Goal: Transaction & Acquisition: Purchase product/service

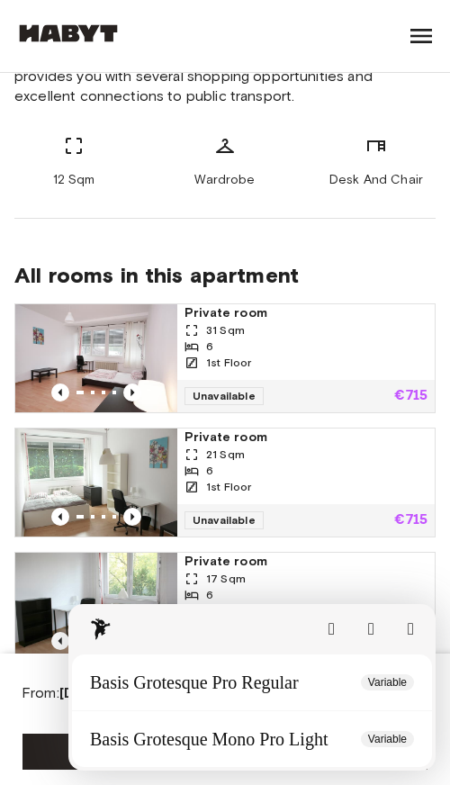
scroll to position [571, 0]
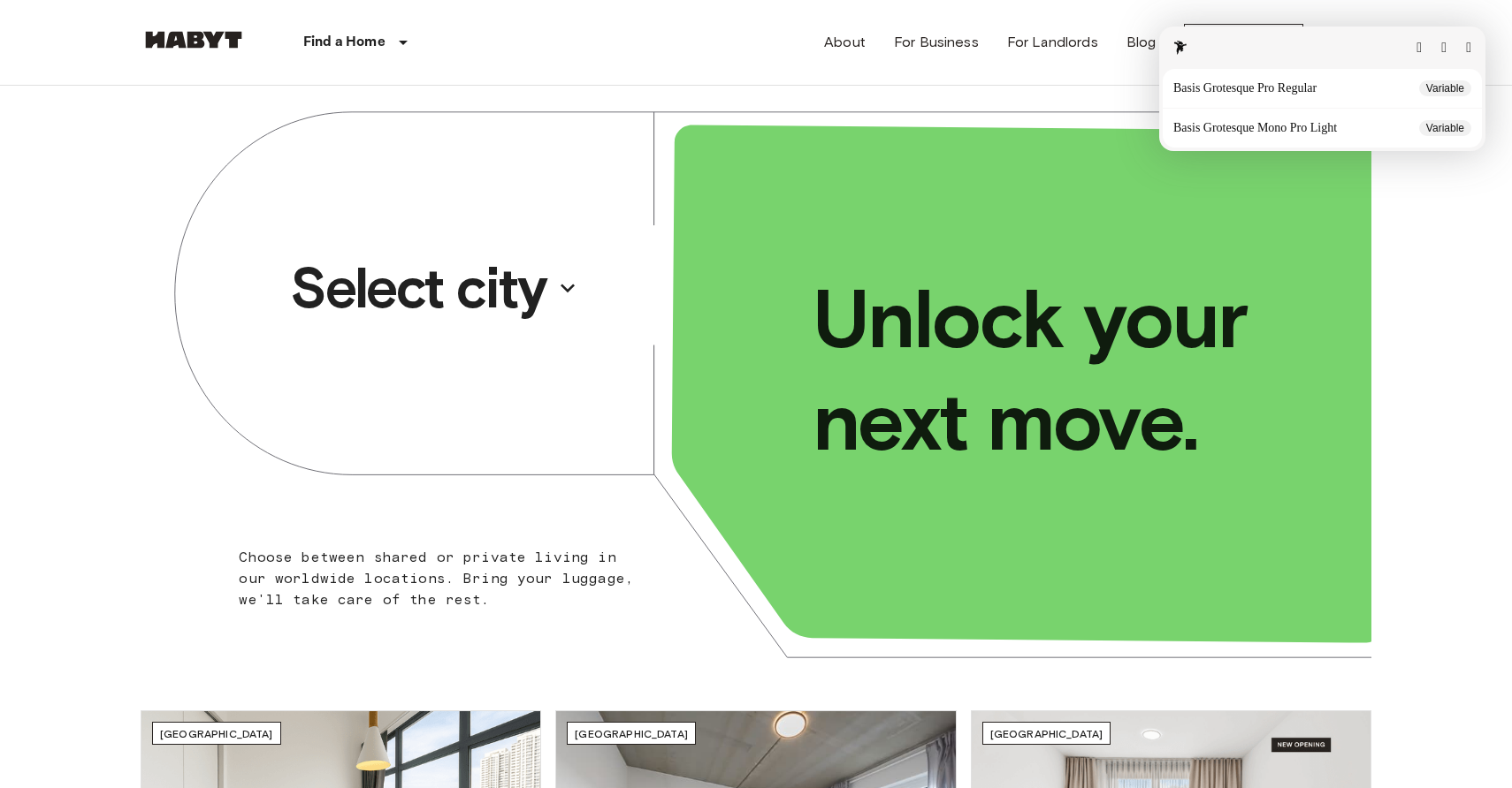
click at [1469, 40] on button "button" at bounding box center [1468, 47] width 5 height 14
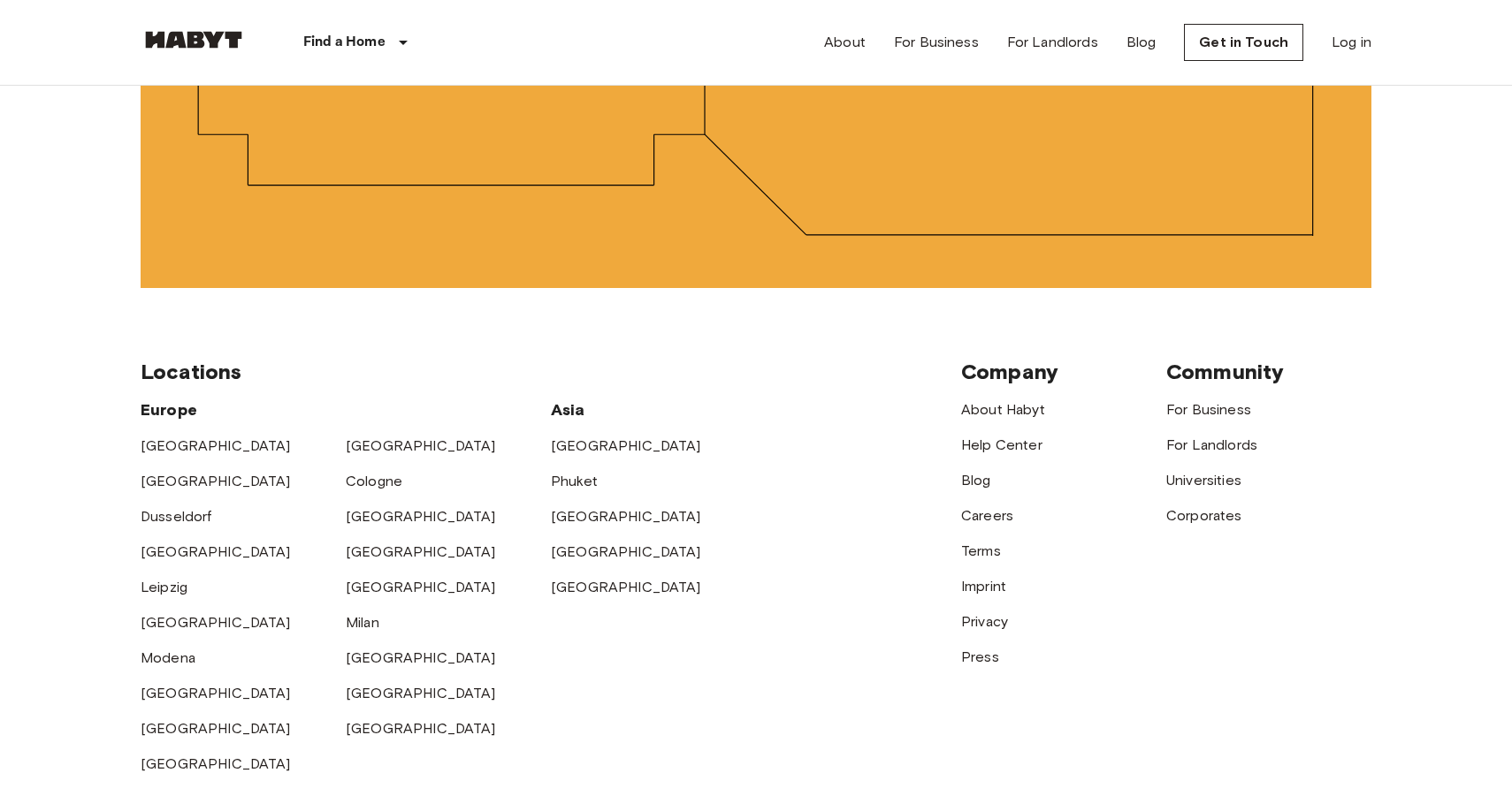
scroll to position [4641, 0]
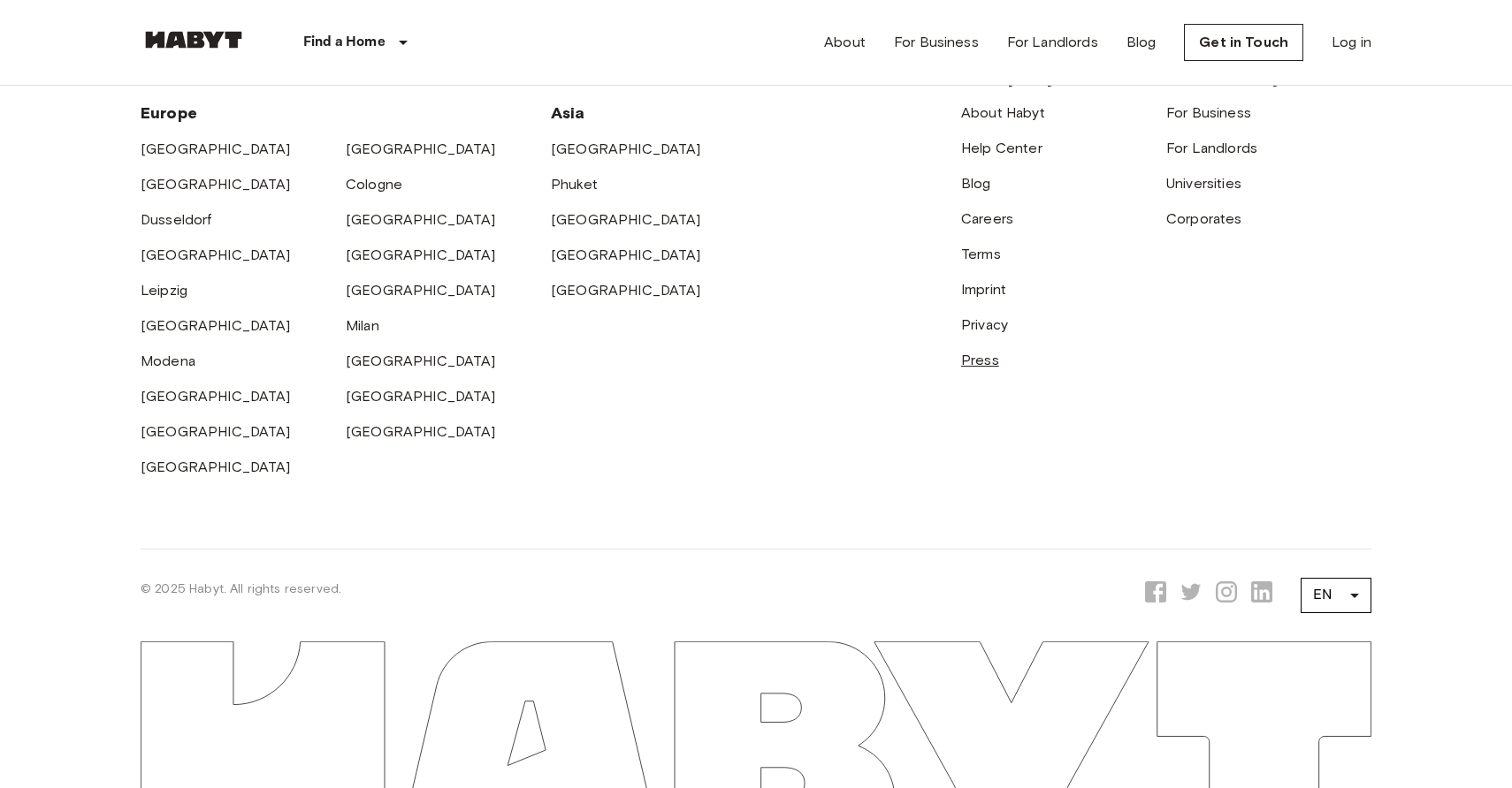
click at [978, 352] on link "Press" at bounding box center [980, 359] width 38 height 17
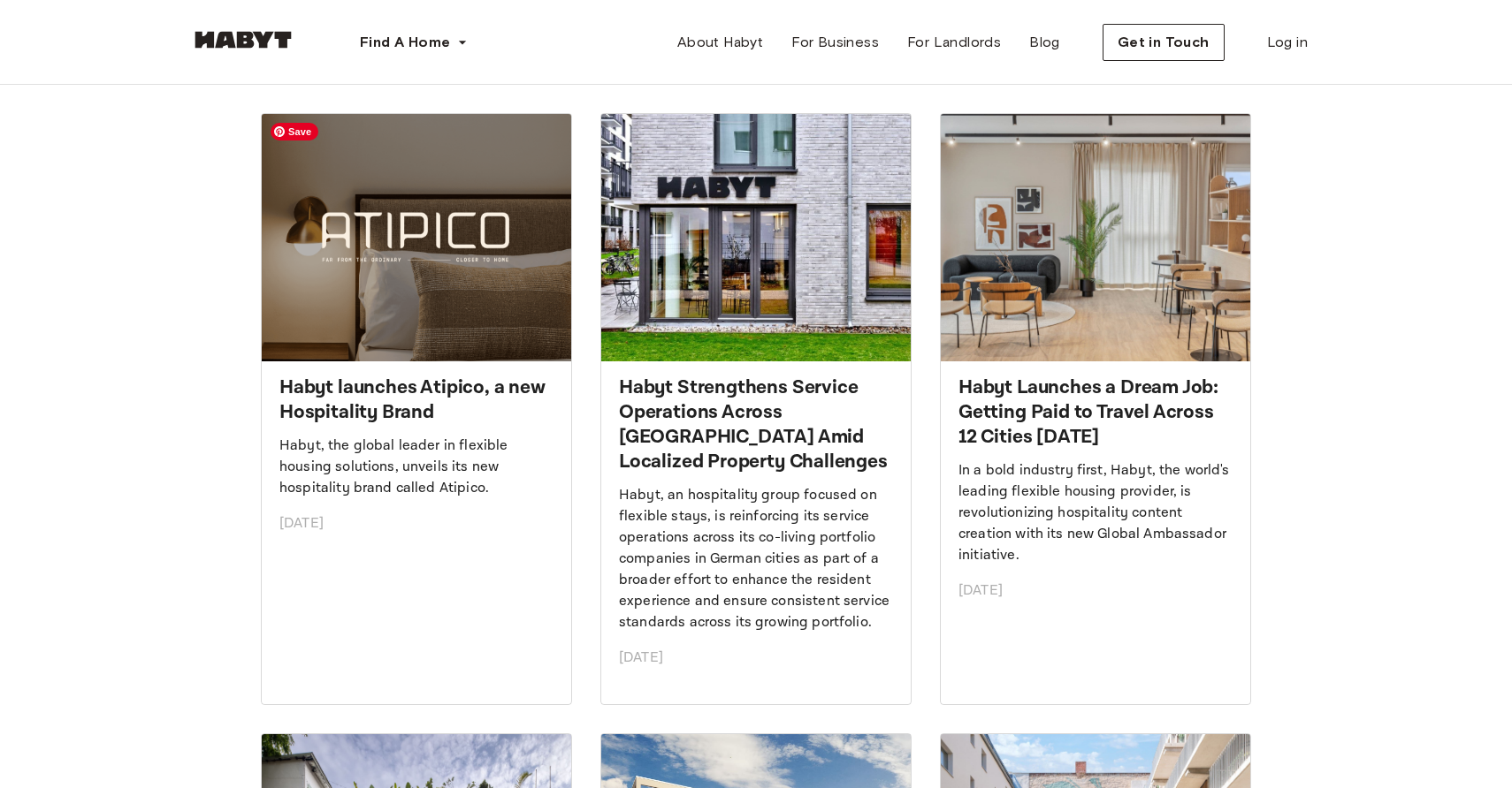
click at [265, 43] on img at bounding box center [243, 40] width 106 height 18
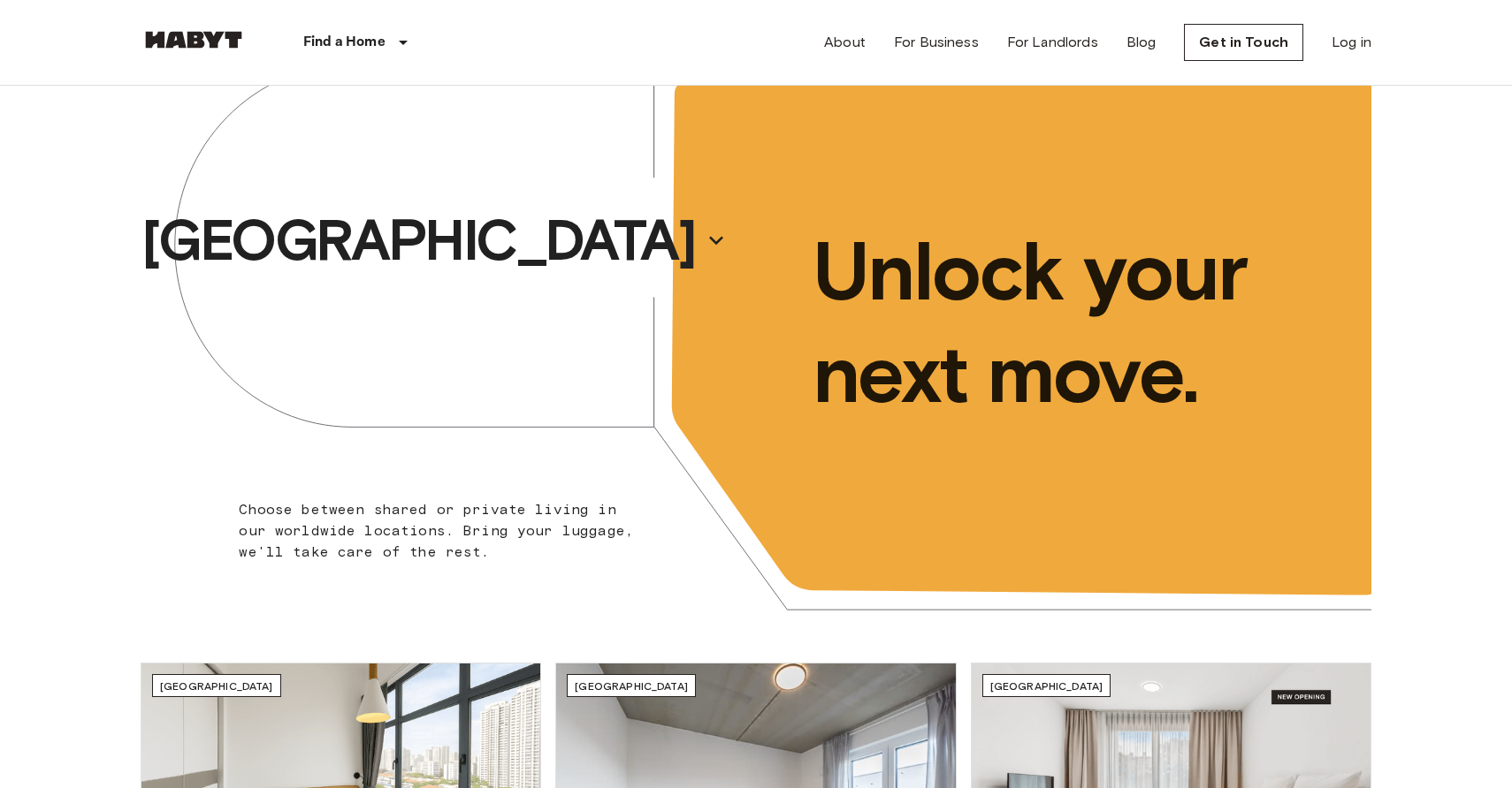
scroll to position [50, 0]
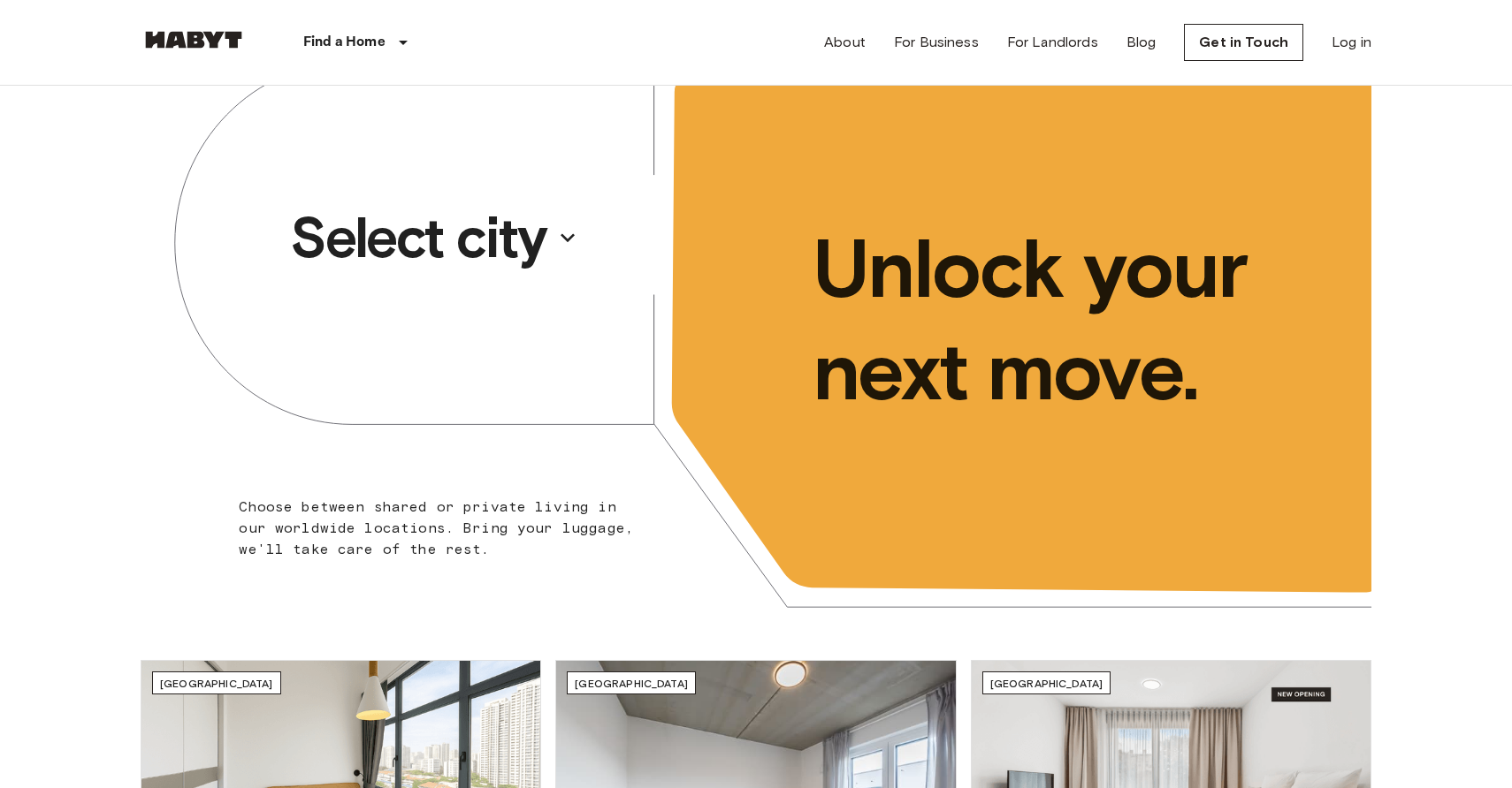
click at [458, 261] on p "Select city" at bounding box center [417, 237] width 256 height 71
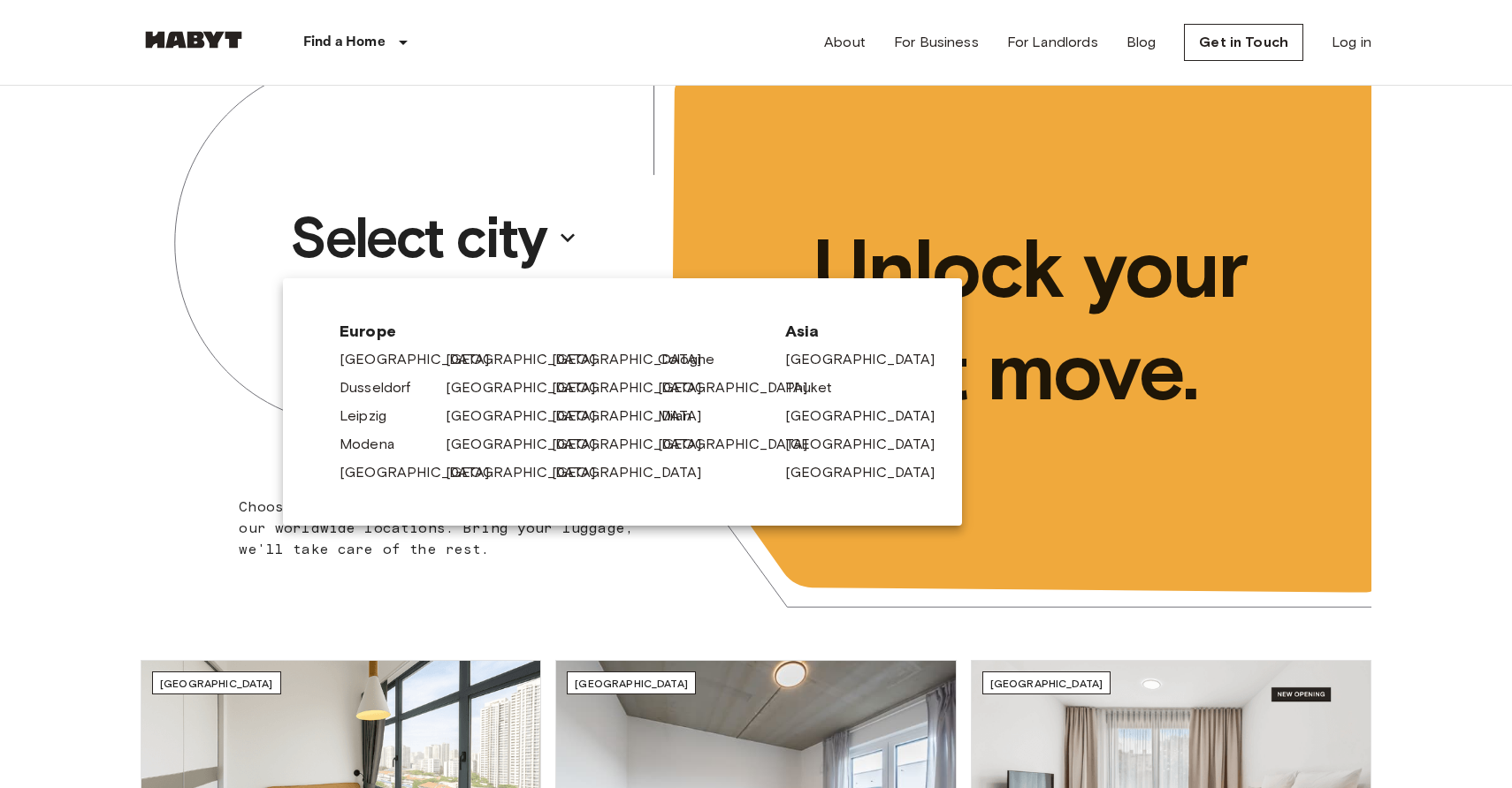
click at [89, 273] on div at bounding box center [756, 394] width 1512 height 788
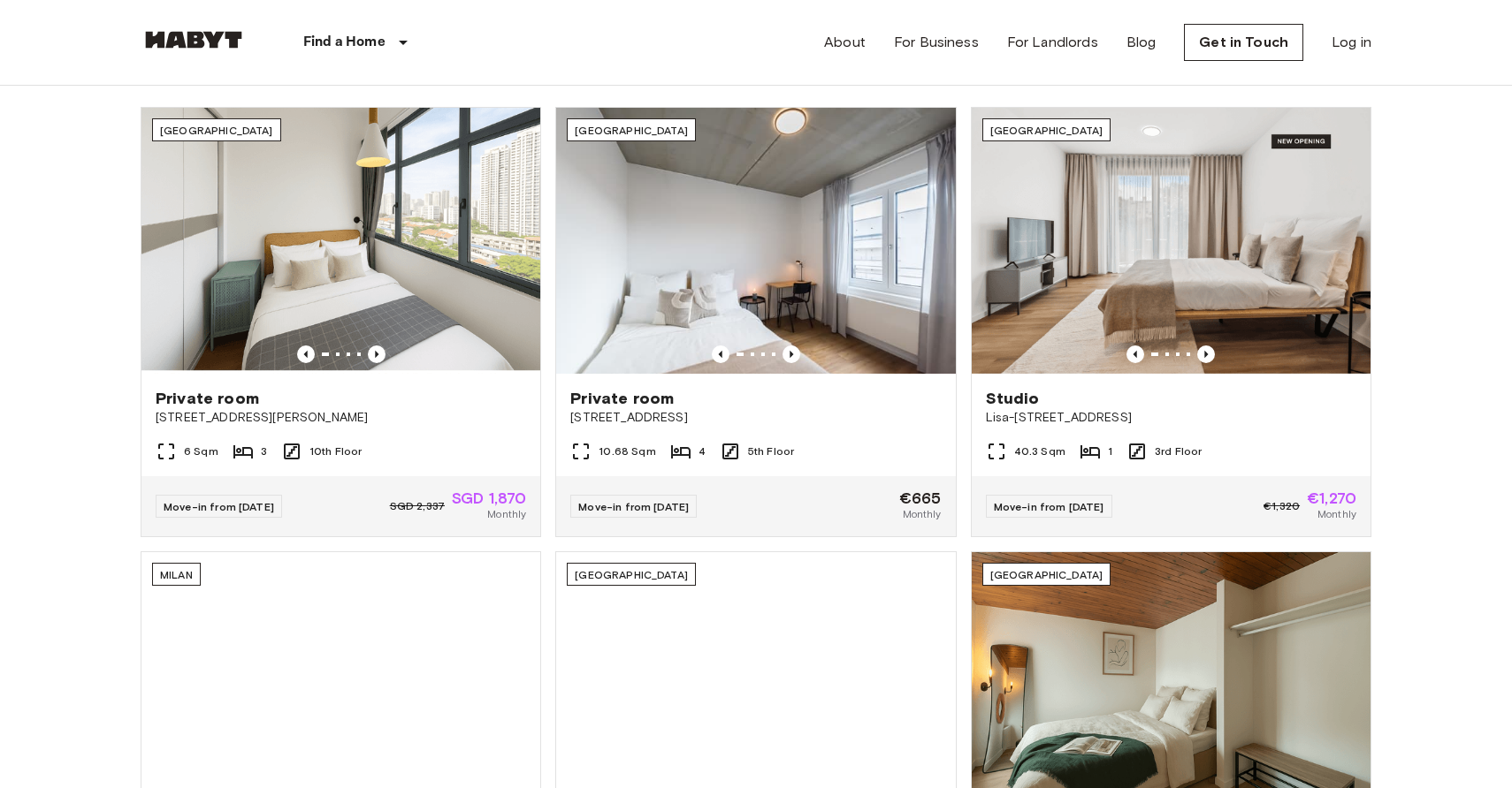
scroll to position [0, 0]
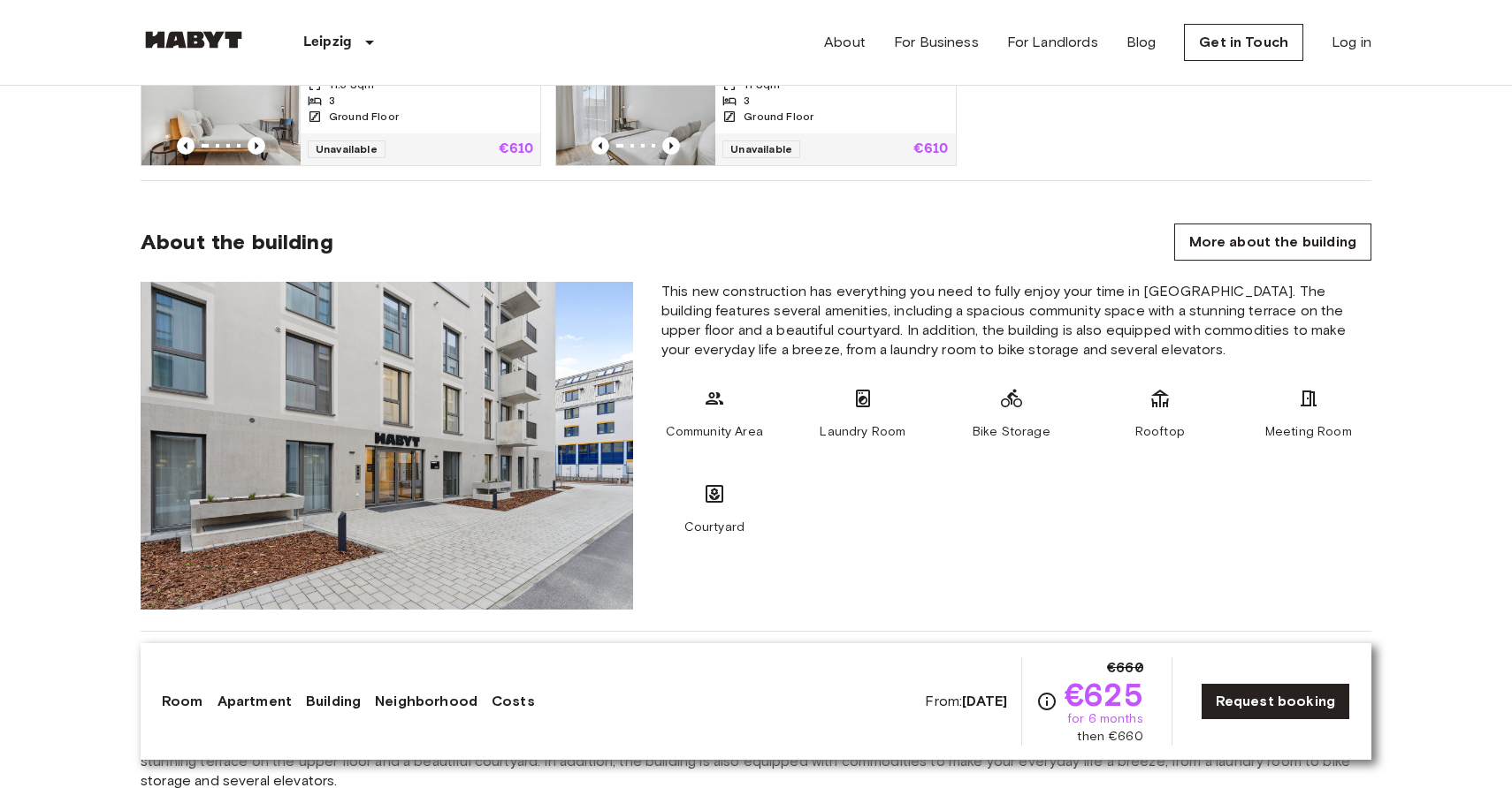
scroll to position [1324, 0]
